Goal: Transaction & Acquisition: Purchase product/service

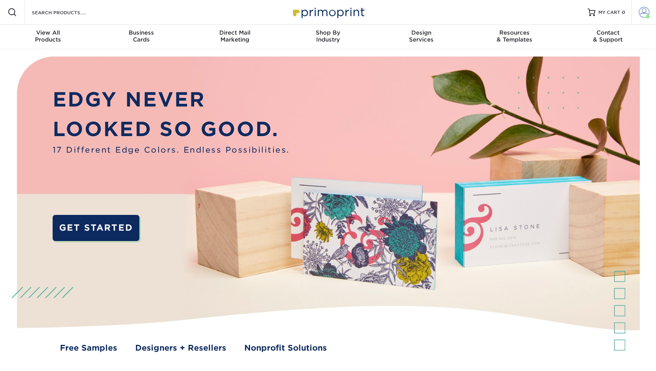
click at [640, 15] on span at bounding box center [644, 12] width 11 height 11
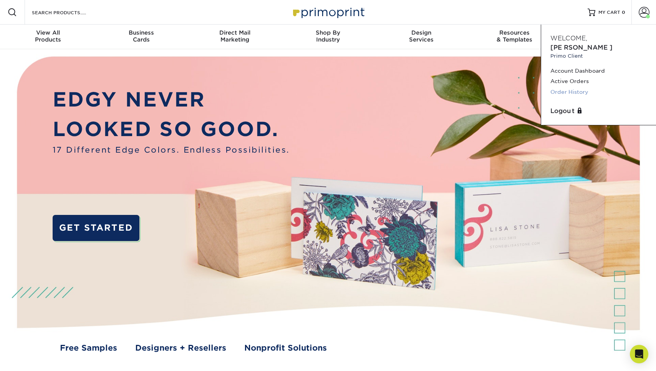
click at [583, 87] on link "Order History" at bounding box center [599, 92] width 96 height 10
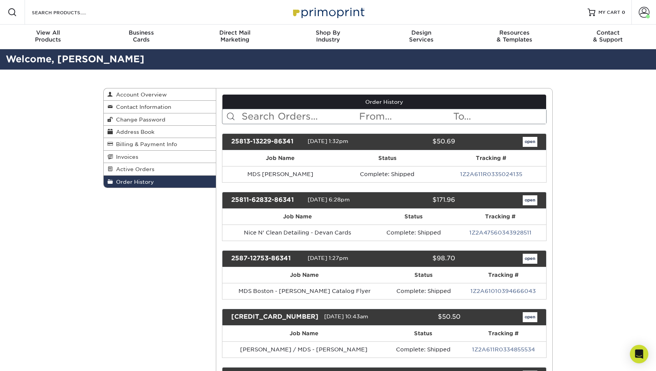
click at [292, 112] on input "text" at bounding box center [300, 116] width 118 height 15
type input "fick"
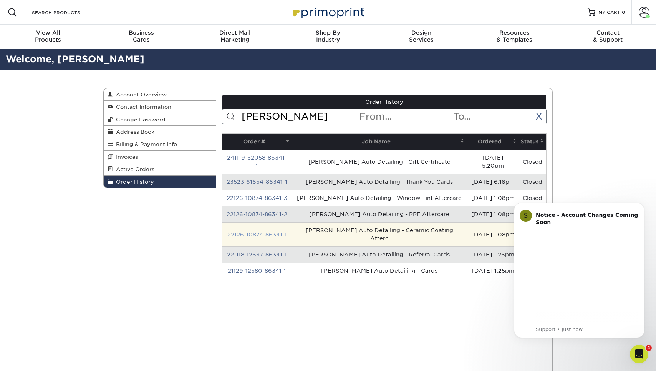
click at [277, 231] on link "22126-10874-86341-1" at bounding box center [257, 234] width 60 height 6
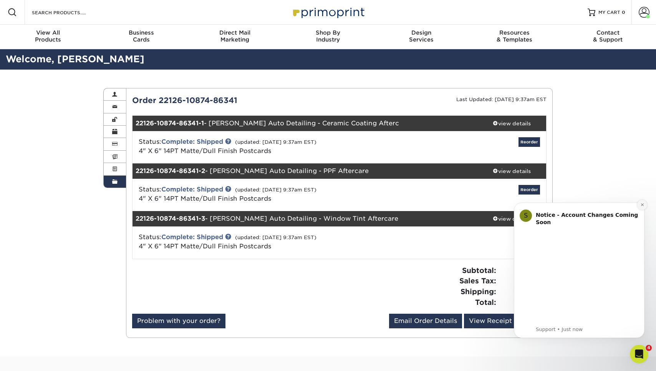
click at [645, 204] on button "Dismiss notification" at bounding box center [642, 205] width 10 height 10
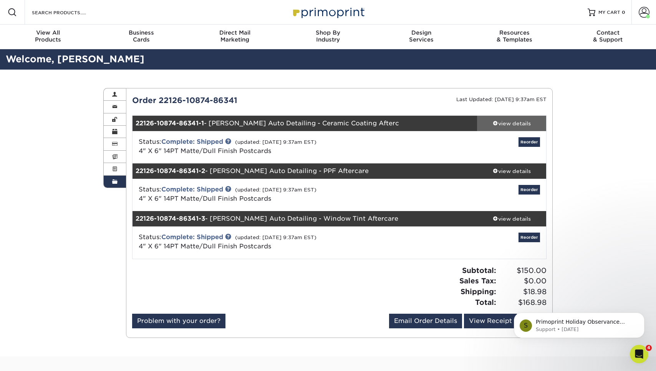
click at [516, 124] on div "view details" at bounding box center [511, 124] width 69 height 8
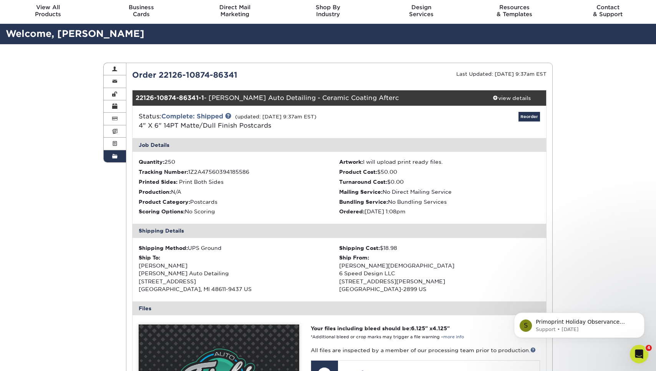
scroll to position [12, 0]
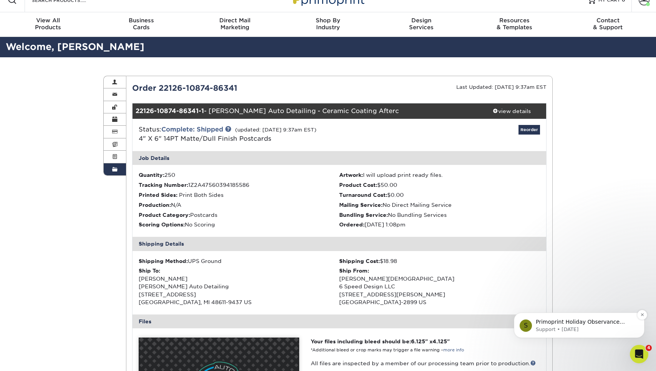
click at [562, 322] on p "Primoprint Holiday Observance Please note that our customer service department …" at bounding box center [585, 322] width 99 height 8
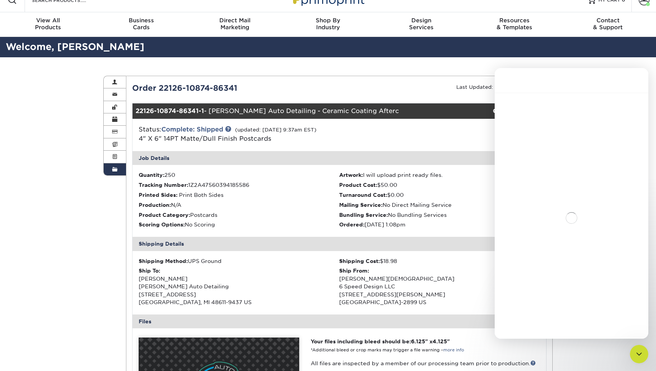
scroll to position [0, 0]
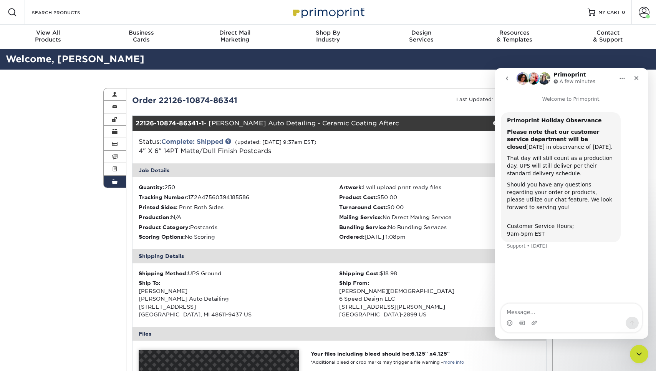
click at [507, 81] on icon "go back" at bounding box center [507, 78] width 6 height 6
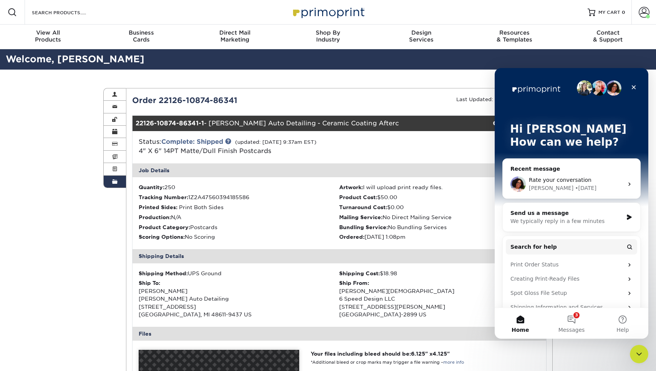
click at [573, 180] on span "Rate your conversation" at bounding box center [560, 180] width 63 height 6
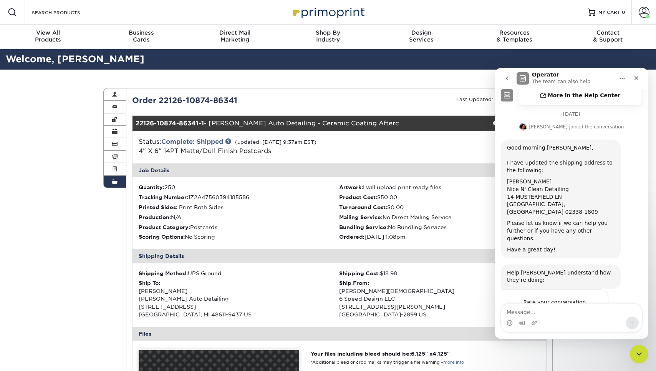
scroll to position [271, 0]
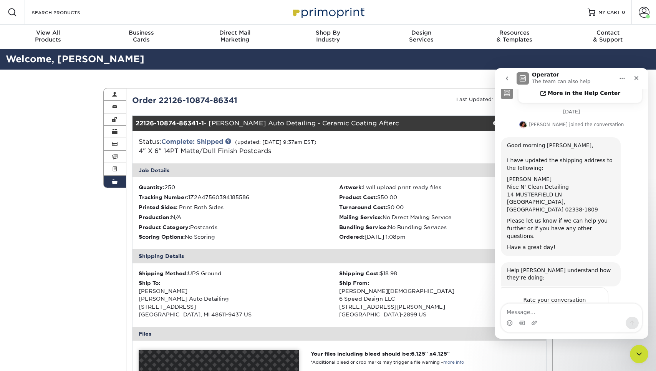
click at [506, 79] on icon "go back" at bounding box center [507, 78] width 6 height 6
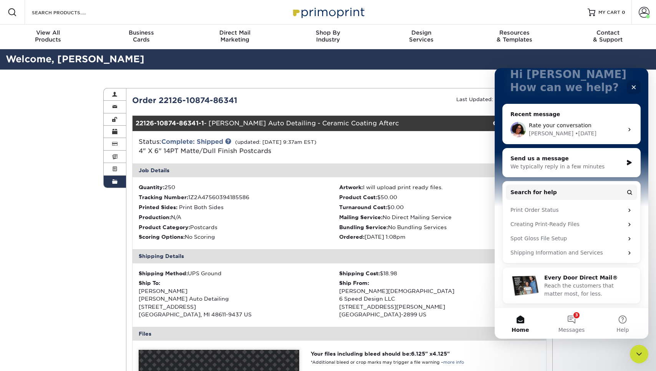
scroll to position [55, 0]
click at [571, 314] on button "3 Messages" at bounding box center [571, 323] width 51 height 31
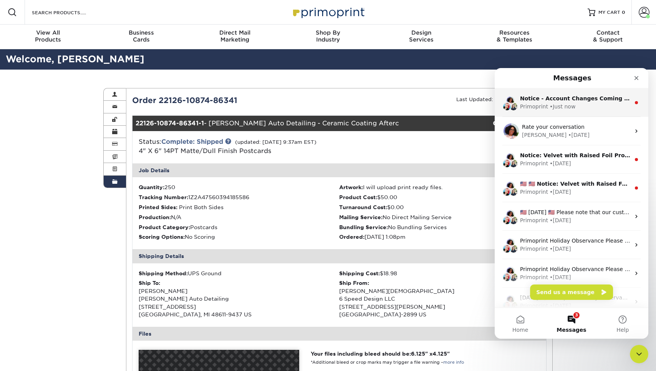
scroll to position [0, 0]
click at [566, 110] on div "• Just now" at bounding box center [563, 107] width 26 height 8
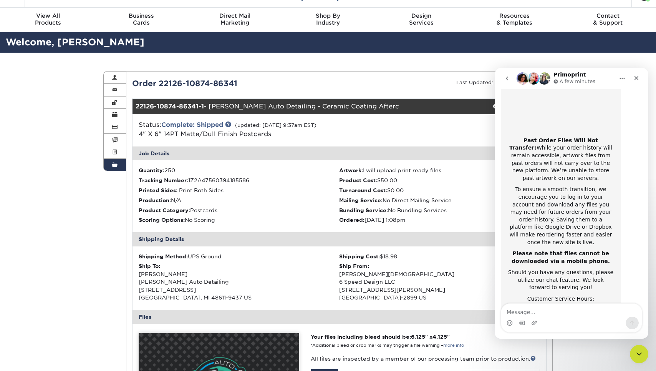
scroll to position [18, 0]
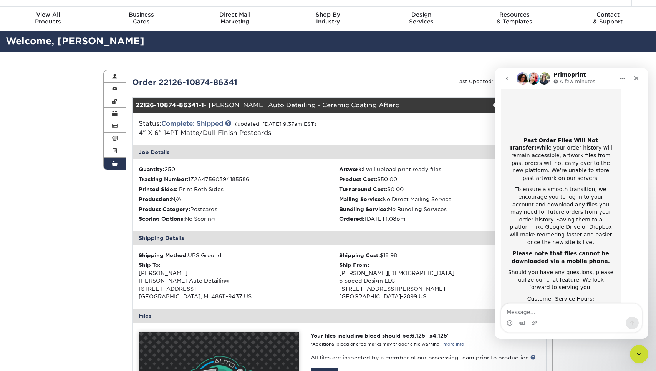
click at [635, 353] on icon "Close Intercom Messenger" at bounding box center [639, 353] width 9 height 9
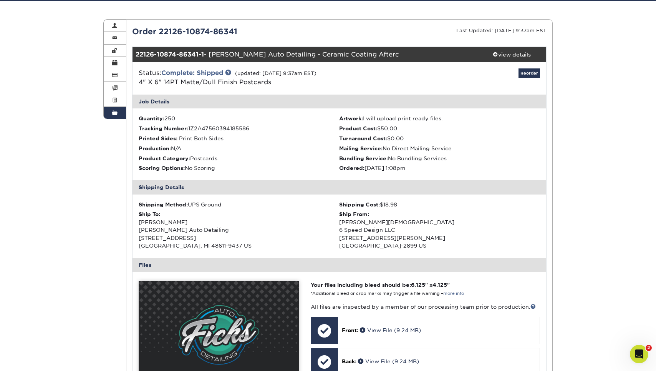
scroll to position [69, 0]
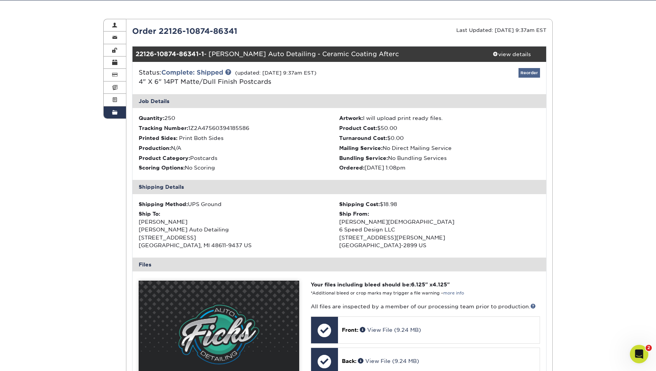
click at [530, 68] on link "Reorder" at bounding box center [530, 73] width 22 height 10
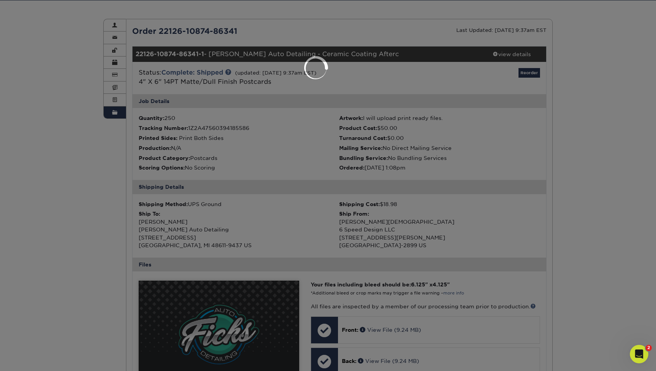
scroll to position [0, 0]
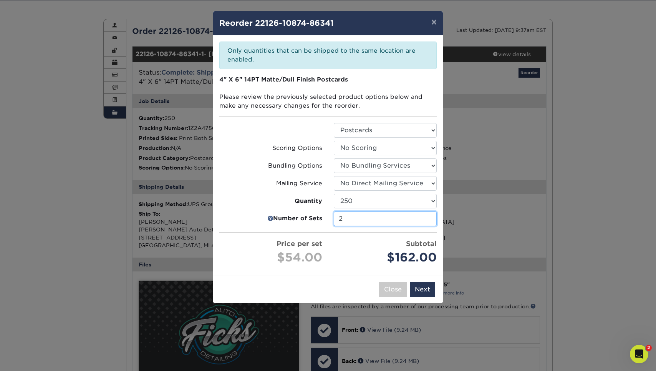
click at [430, 221] on input "2" at bounding box center [385, 218] width 103 height 15
type input "1"
click at [430, 220] on input "1" at bounding box center [385, 218] width 103 height 15
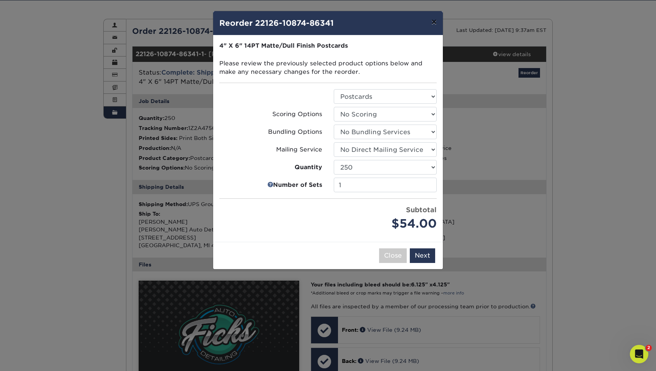
click at [434, 20] on button "×" at bounding box center [434, 22] width 18 height 22
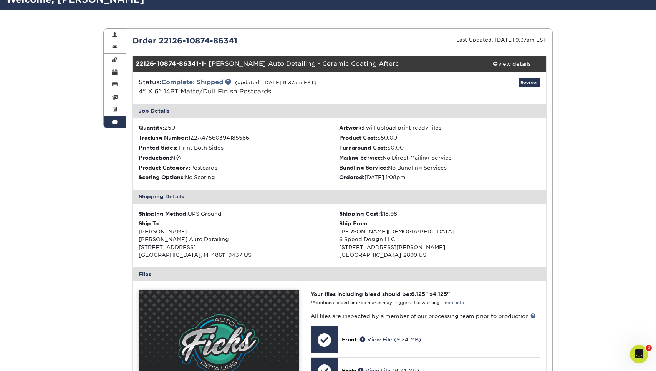
scroll to position [53, 0]
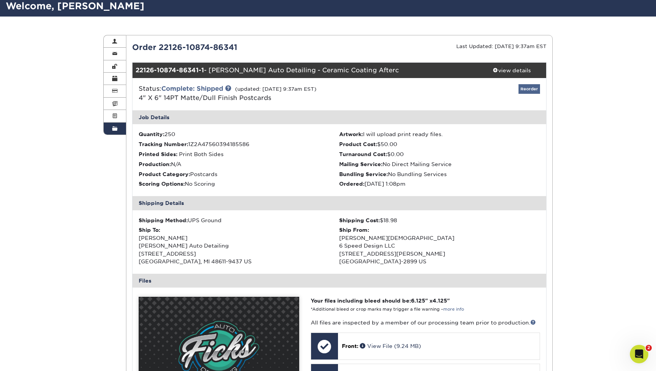
click at [531, 90] on link "Reorder" at bounding box center [530, 89] width 22 height 10
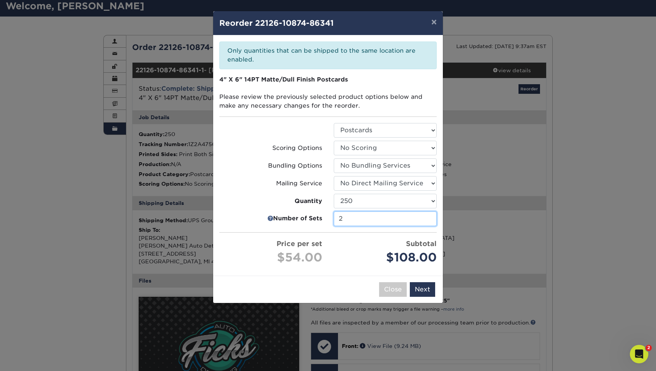
click at [430, 219] on input "2" at bounding box center [385, 218] width 103 height 15
type input "1"
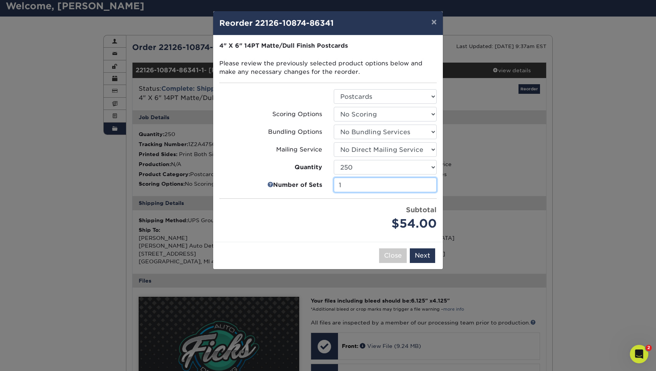
click at [430, 192] on input "1" at bounding box center [385, 185] width 103 height 15
click at [423, 257] on button "Next" at bounding box center [422, 255] width 25 height 15
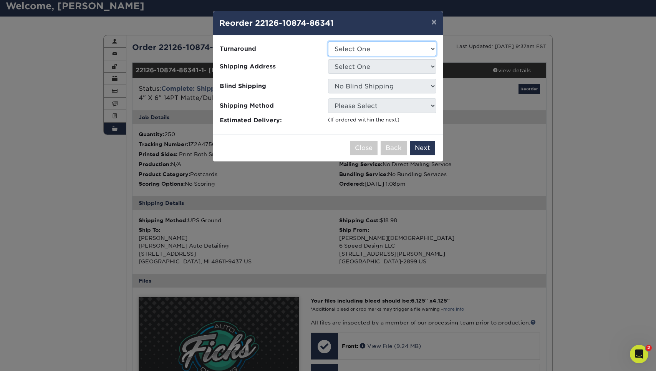
select select "15fa17a3-8709-480f-878d-e7db8950d05f"
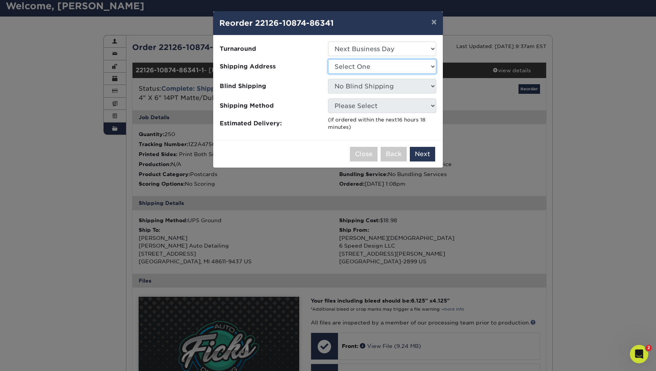
select select "223954"
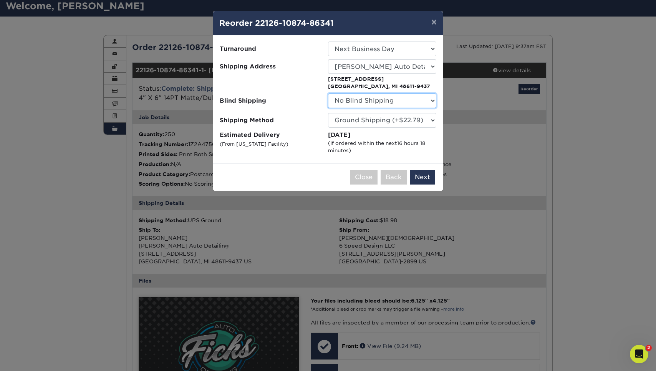
select select "75236"
